Goal: Task Accomplishment & Management: Manage account settings

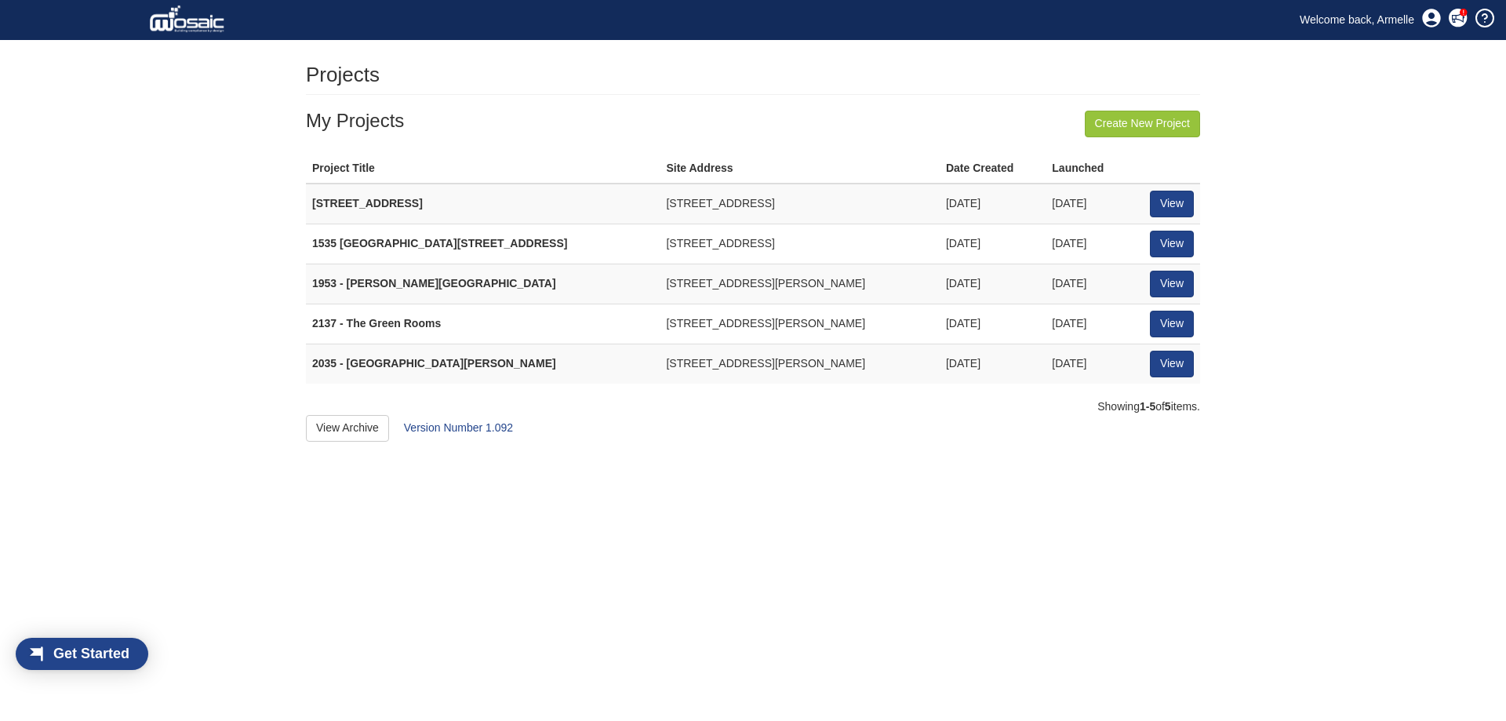
scroll to position [20, 89]
click at [1175, 330] on link "View" at bounding box center [1172, 324] width 44 height 27
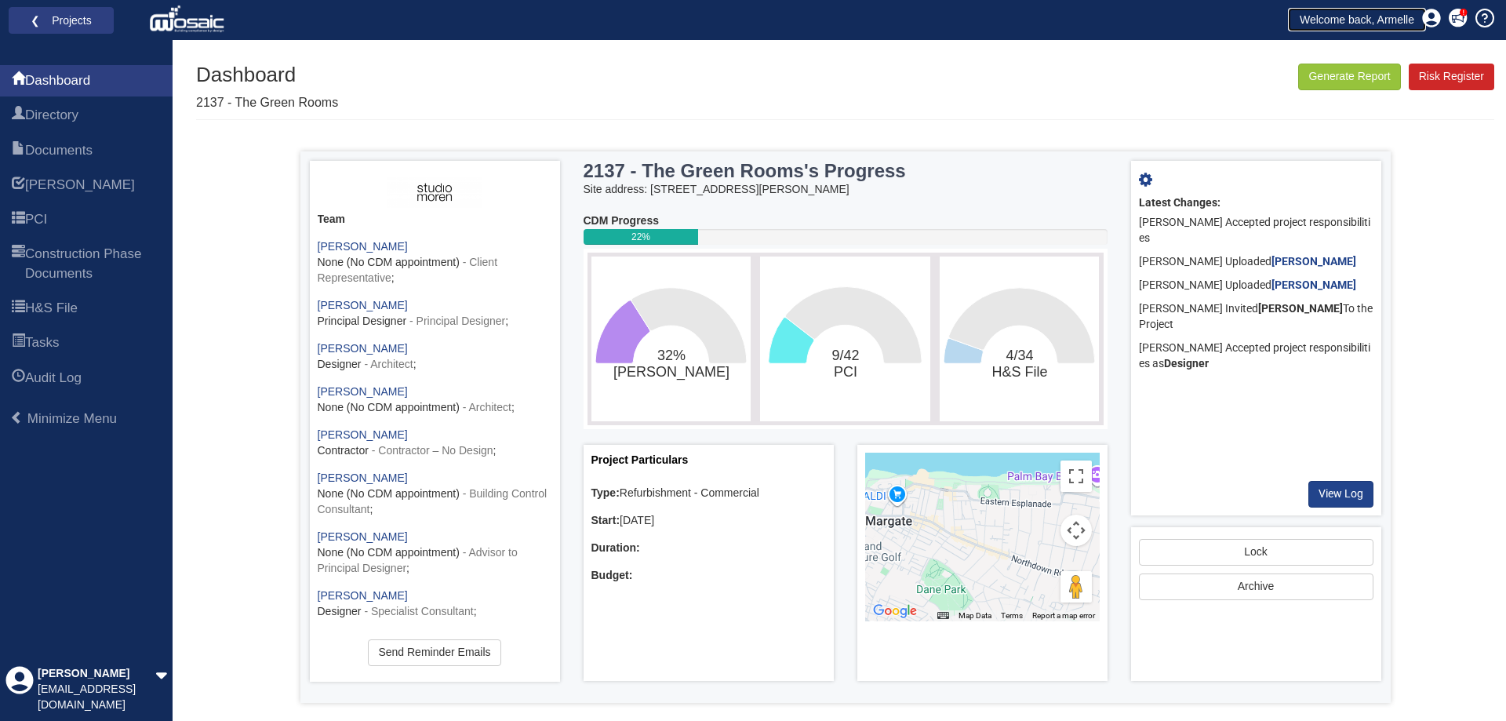
click at [1336, 19] on link "Welcome back, Armelle" at bounding box center [1357, 20] width 138 height 24
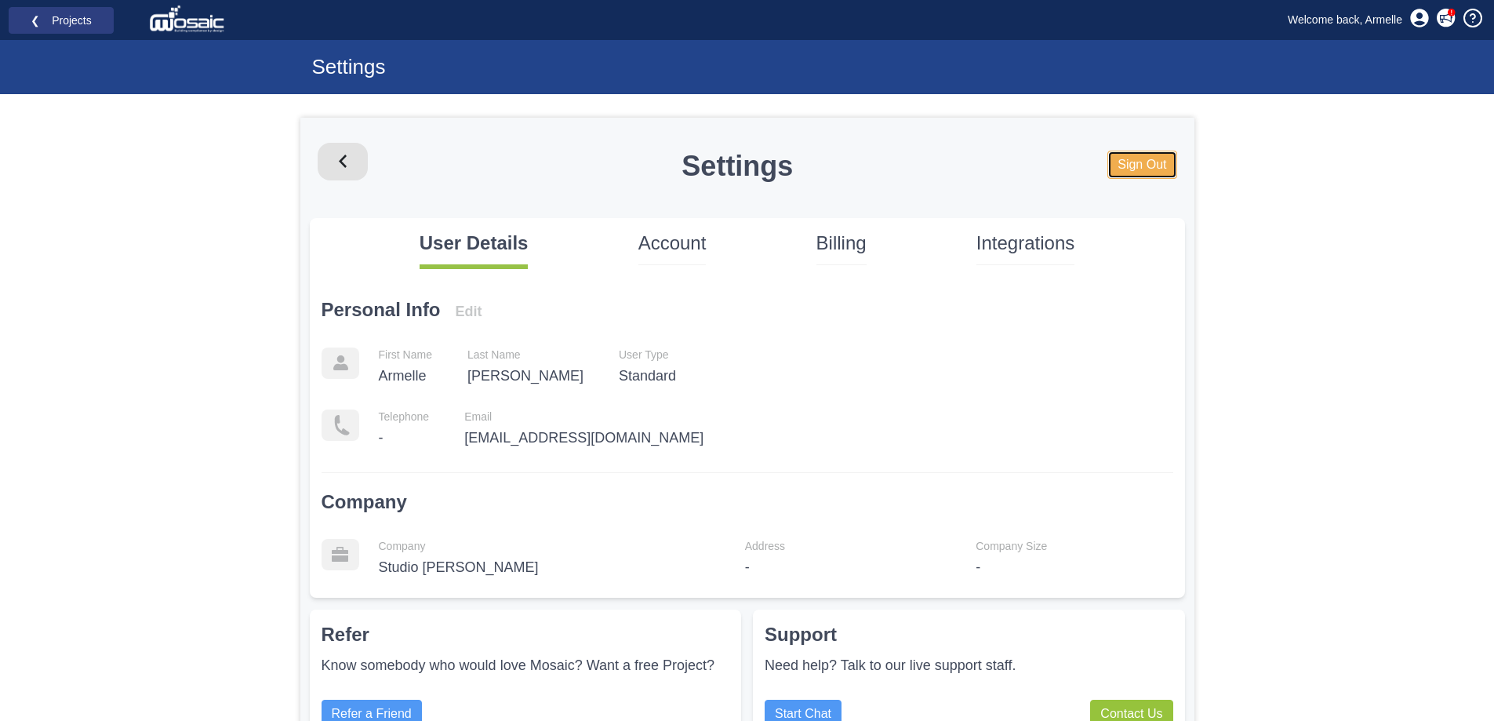
click at [1149, 162] on link "Sign Out" at bounding box center [1141, 165] width 69 height 29
